Goal: Task Accomplishment & Management: Complete application form

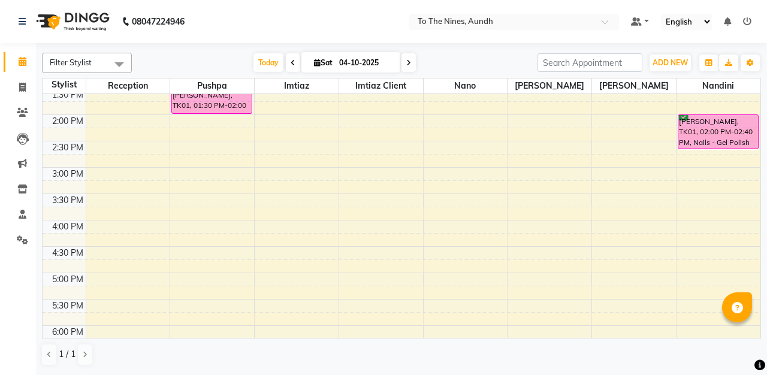
scroll to position [409, 0]
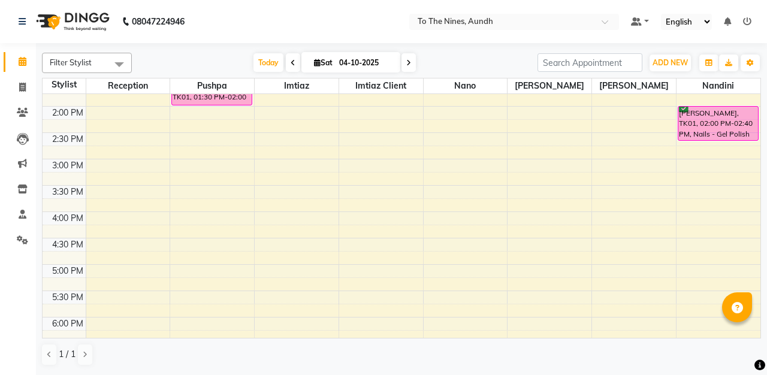
click at [225, 165] on div "6:00 AM 6:30 AM 7:00 AM 7:30 AM 8:00 AM 8:30 AM 9:00 AM 9:30 AM 10:00 AM 10:30 …" at bounding box center [402, 80] width 718 height 791
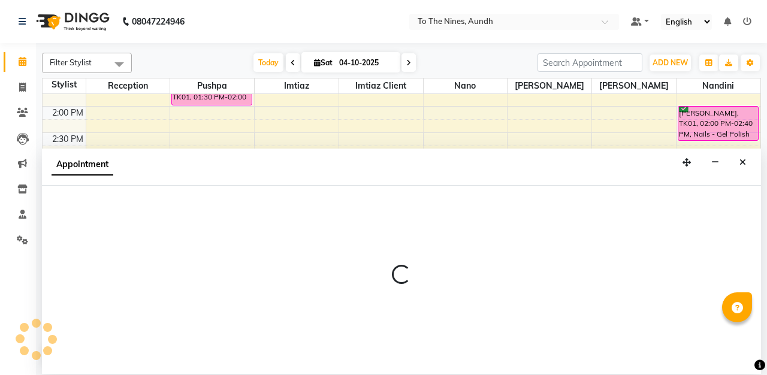
select select "19965"
select select "900"
select select "tentative"
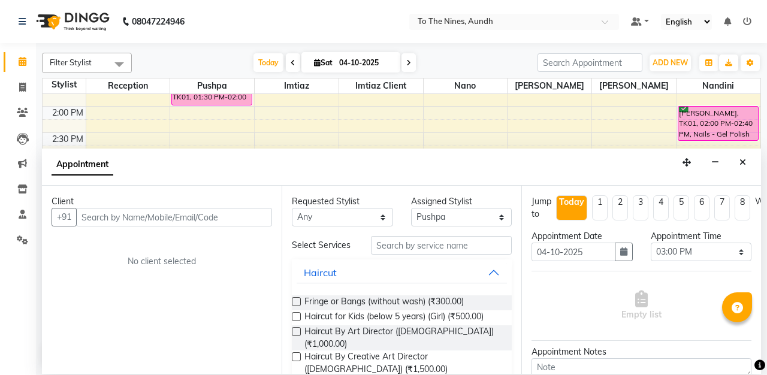
click at [203, 215] on input "text" at bounding box center [174, 217] width 196 height 19
type input "7378771133"
click at [245, 220] on span "Add Client" at bounding box center [247, 217] width 40 height 11
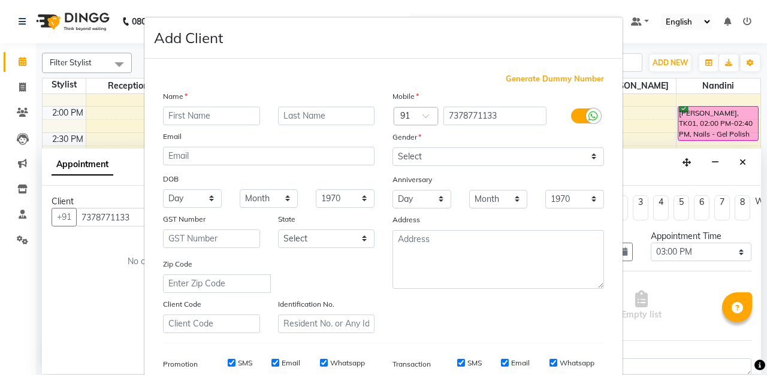
select select "22"
type input "[PERSON_NAME]"
type input "[DEMOGRAPHIC_DATA]"
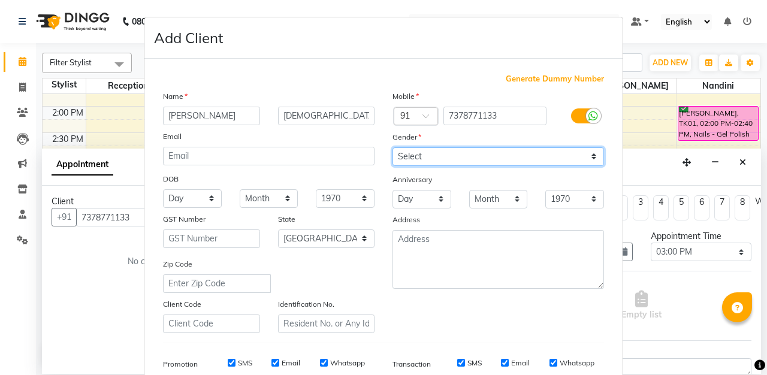
click at [594, 156] on select "Select [DEMOGRAPHIC_DATA] [DEMOGRAPHIC_DATA] Other Prefer Not To Say" at bounding box center [499, 156] width 212 height 19
select select "[DEMOGRAPHIC_DATA]"
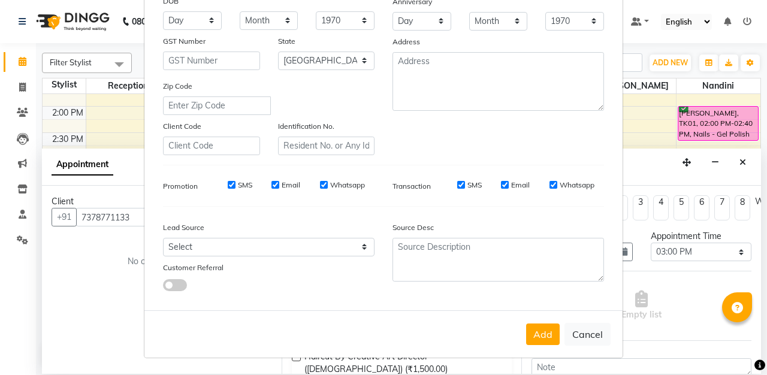
scroll to position [177, 0]
click at [549, 333] on button "Add" at bounding box center [543, 335] width 34 height 22
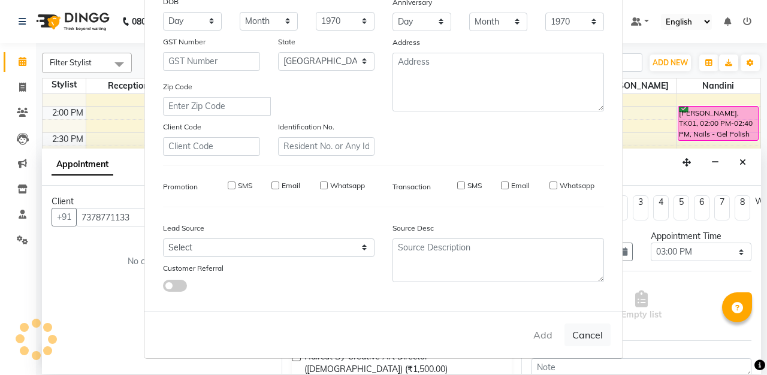
type input "73******33"
select select
select select "null"
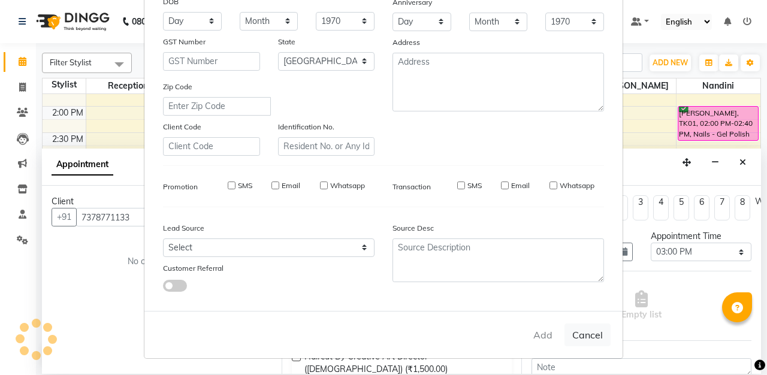
select select
checkbox input "false"
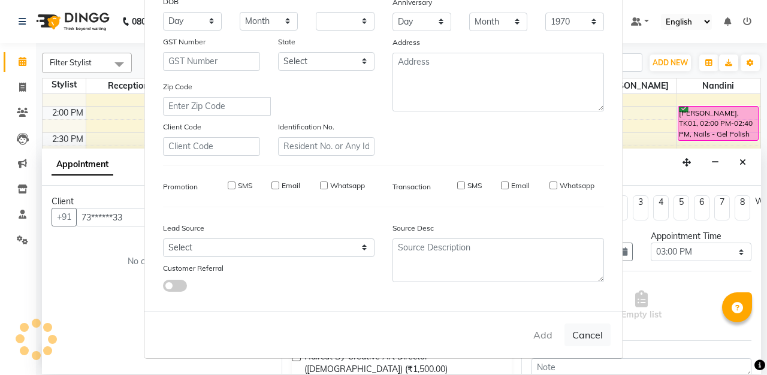
checkbox input "false"
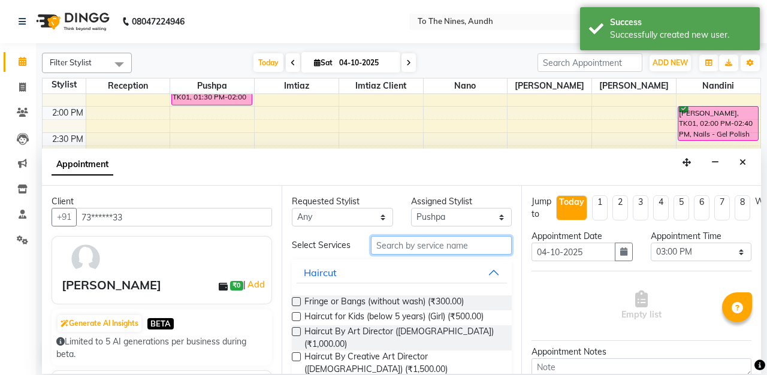
click at [479, 248] on input "text" at bounding box center [441, 245] width 141 height 19
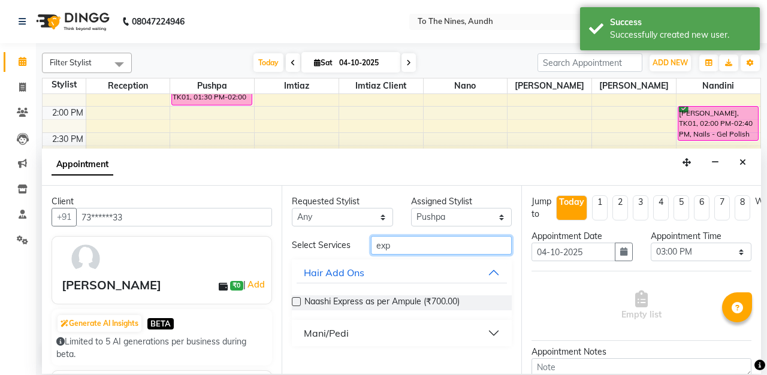
type input "exp"
click at [351, 333] on button "Mani/Pedi" at bounding box center [402, 333] width 210 height 22
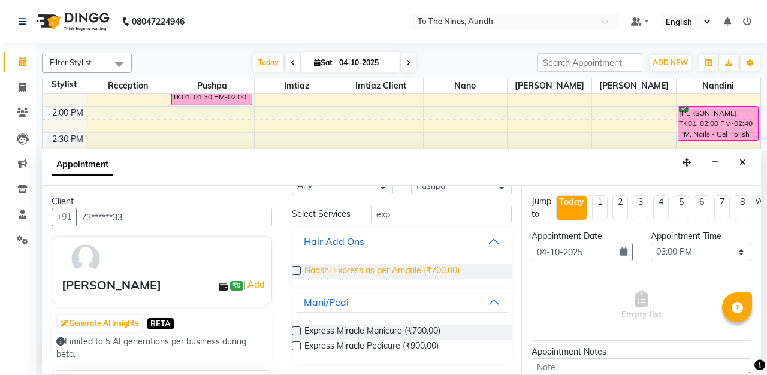
scroll to position [31, 0]
click at [296, 328] on label at bounding box center [296, 331] width 9 height 9
click at [296, 328] on input "checkbox" at bounding box center [296, 332] width 8 height 8
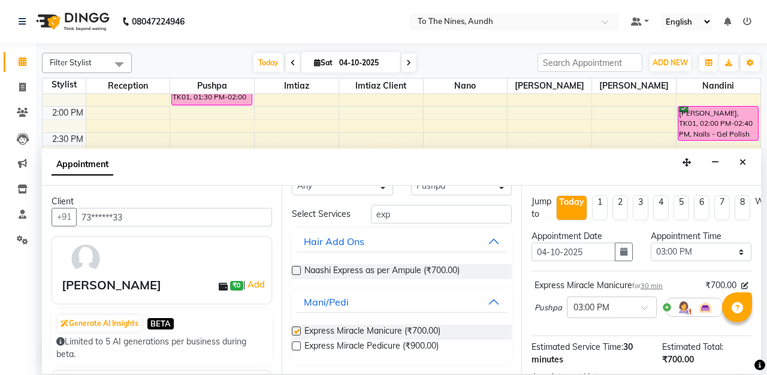
checkbox input "false"
click at [294, 346] on label at bounding box center [296, 346] width 9 height 9
click at [294, 346] on input "checkbox" at bounding box center [296, 347] width 8 height 8
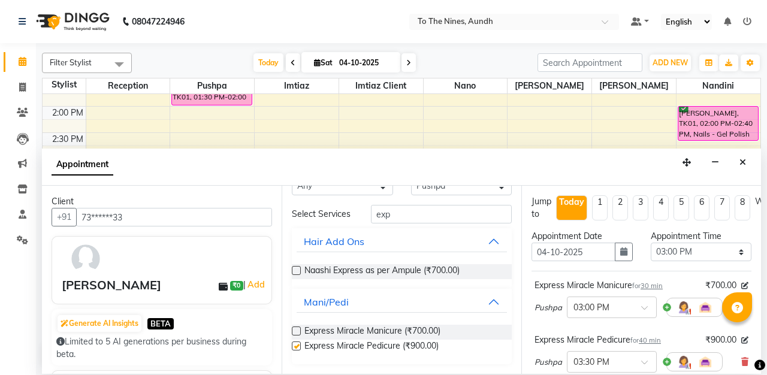
checkbox input "false"
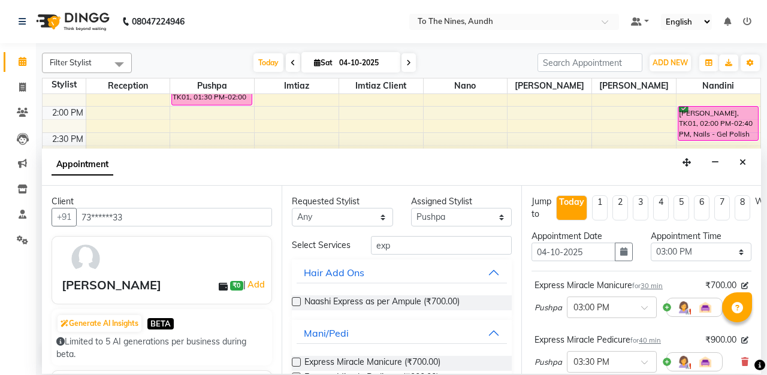
scroll to position [0, 0]
click at [499, 215] on select "Select [PERSON_NAME] client Nandini Nano [PERSON_NAME] Reception [PERSON_NAME]" at bounding box center [461, 217] width 101 height 19
select select "59105"
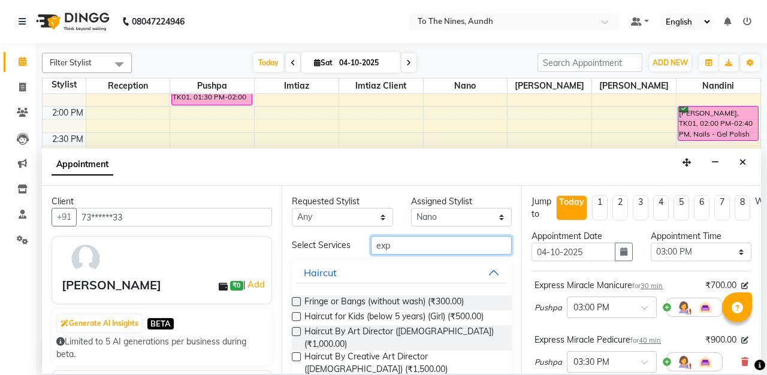
click at [469, 252] on input "exp" at bounding box center [441, 245] width 141 height 19
type input "e"
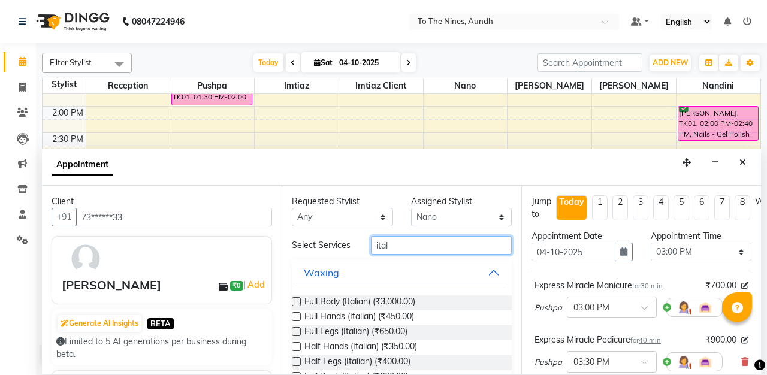
type input "ital"
click at [296, 315] on label at bounding box center [296, 316] width 9 height 9
click at [296, 315] on input "checkbox" at bounding box center [296, 318] width 8 height 8
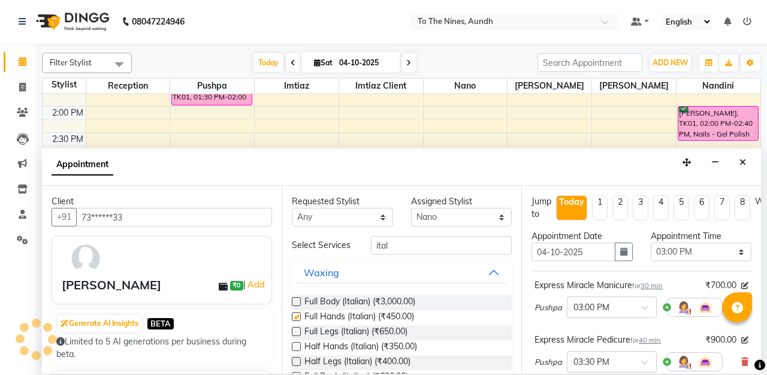
checkbox input "false"
click at [297, 328] on label at bounding box center [296, 331] width 9 height 9
click at [297, 329] on input "checkbox" at bounding box center [296, 333] width 8 height 8
checkbox input "false"
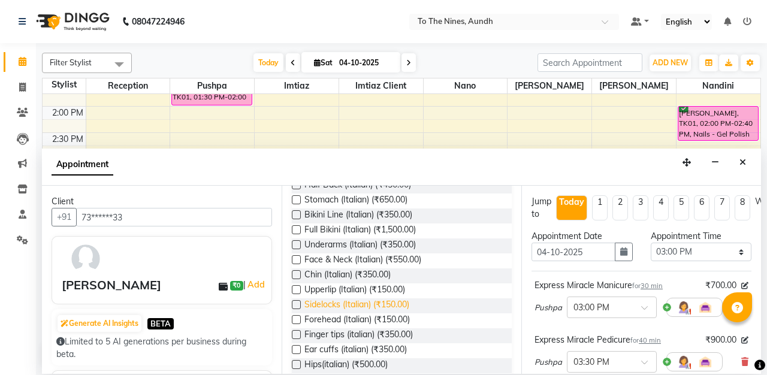
scroll to position [206, 0]
click at [297, 242] on label at bounding box center [296, 246] width 9 height 9
click at [297, 243] on input "checkbox" at bounding box center [296, 247] width 8 height 8
checkbox input "false"
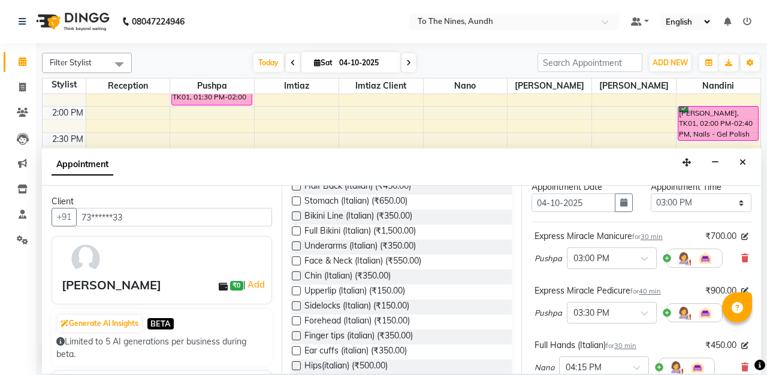
scroll to position [0, 0]
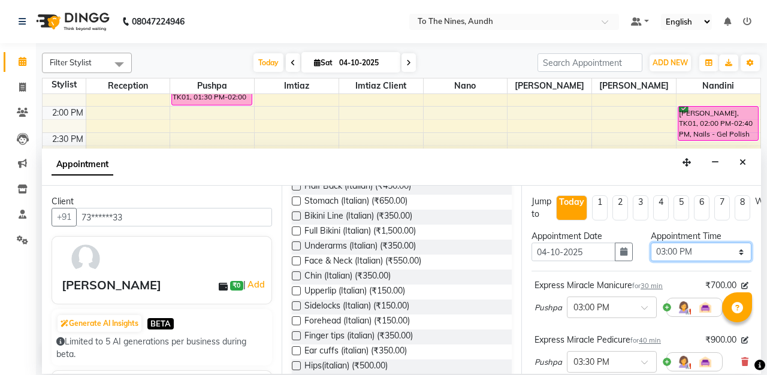
click at [741, 250] on select "Select 07:00 AM 07:15 AM 07:30 AM 07:45 AM 08:00 AM 08:15 AM 08:30 AM 08:45 AM …" at bounding box center [701, 252] width 101 height 19
select select "915"
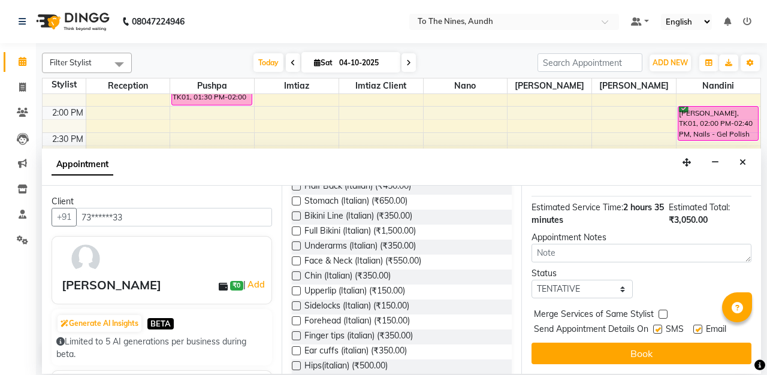
scroll to position [358, 0]
click at [623, 284] on select "Select TENTATIVE CONFIRM CHECK-IN UPCOMING" at bounding box center [582, 289] width 101 height 19
select select "confirm booking"
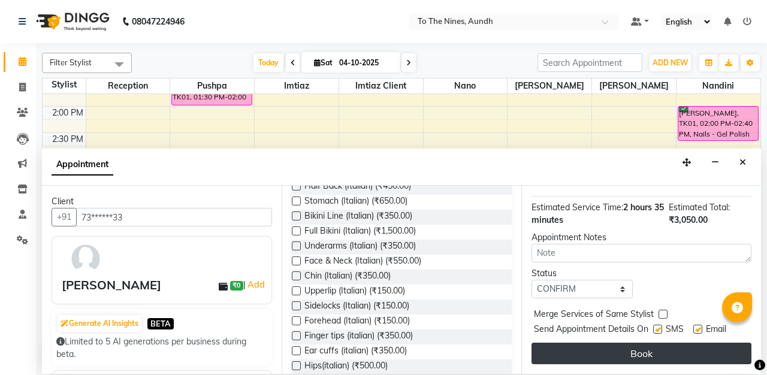
click at [667, 352] on button "Book" at bounding box center [642, 354] width 220 height 22
